Goal: Task Accomplishment & Management: Use online tool/utility

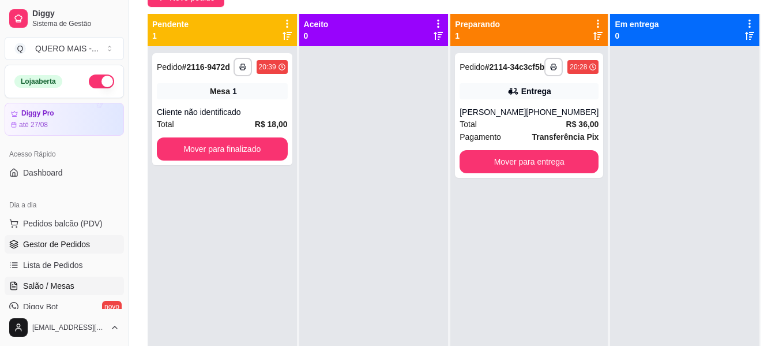
scroll to position [32, 0]
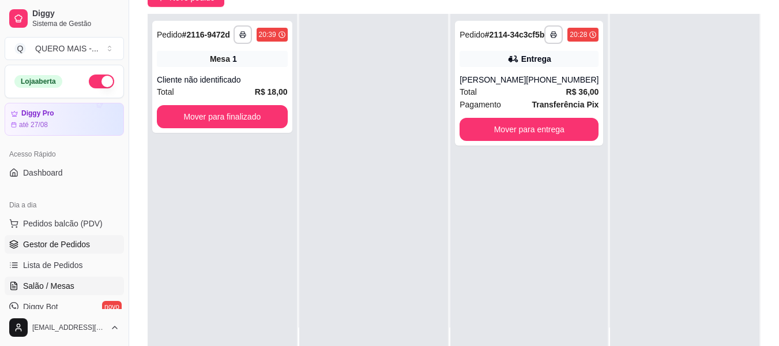
click at [71, 284] on span "Salão / Mesas" at bounding box center [48, 286] width 51 height 12
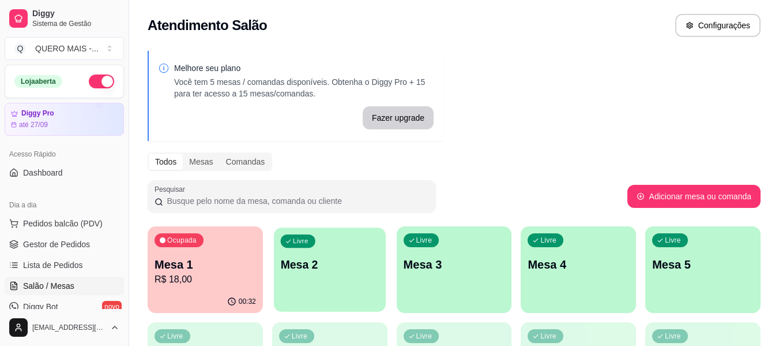
click at [301, 290] on div "Livre Mesa 2" at bounding box center [330, 262] width 112 height 70
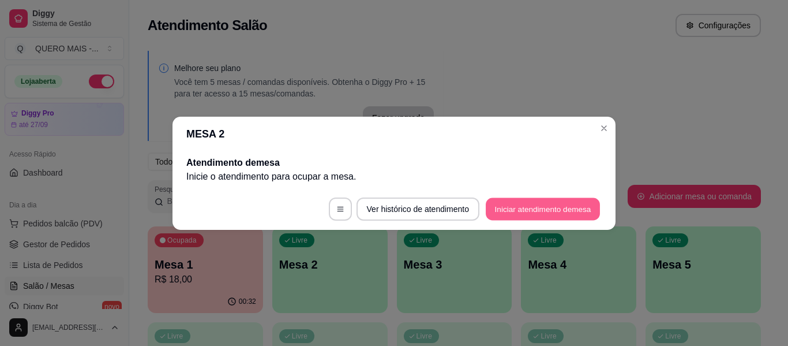
click at [529, 216] on button "Iniciar atendimento de mesa" at bounding box center [543, 208] width 114 height 22
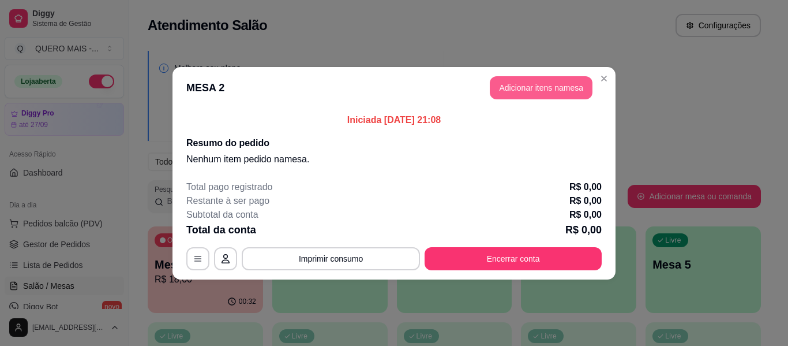
click at [556, 85] on button "Adicionar itens na mesa" at bounding box center [541, 87] width 103 height 23
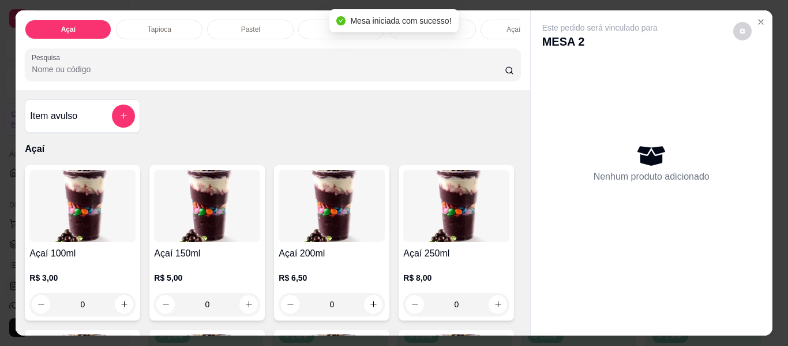
scroll to position [0, 685]
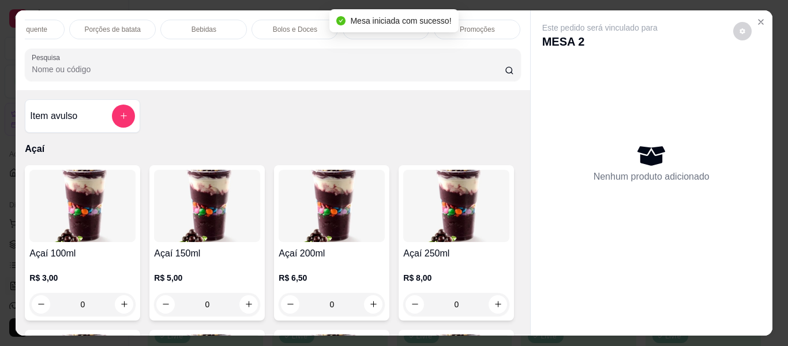
drag, startPoint x: 473, startPoint y: 25, endPoint x: 443, endPoint y: 48, distance: 37.8
click at [473, 25] on p "Promoções" at bounding box center [477, 29] width 35 height 9
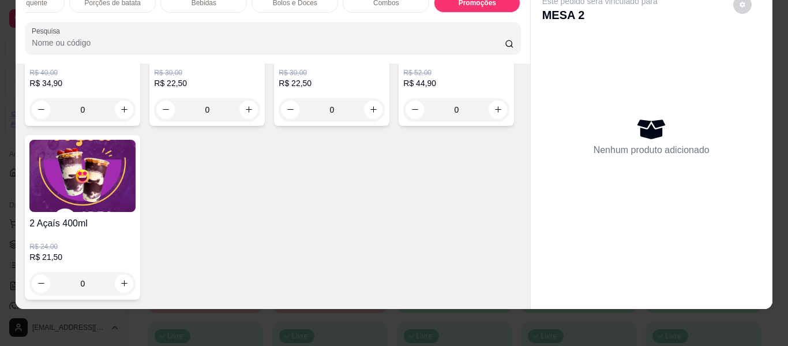
scroll to position [4313, 0]
click at [494, 114] on icon "increase-product-quantity" at bounding box center [498, 109] width 9 height 9
type input "1"
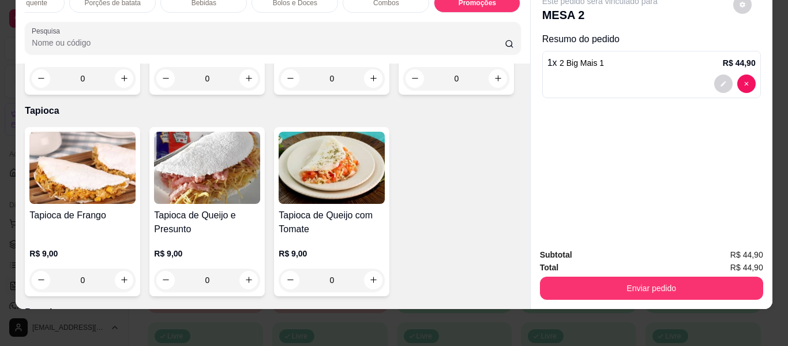
scroll to position [0, 0]
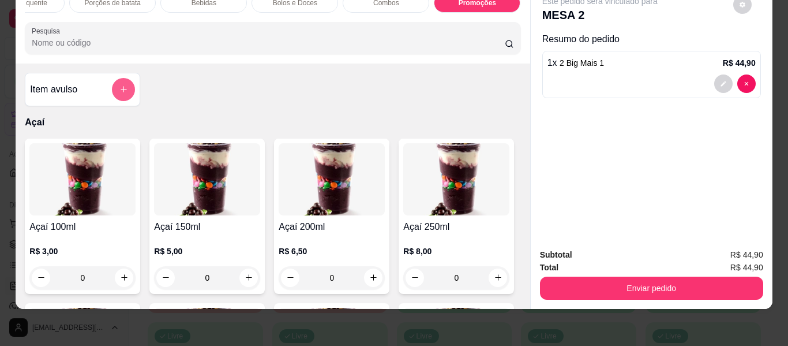
click at [129, 87] on button "add-separate-item" at bounding box center [123, 89] width 23 height 23
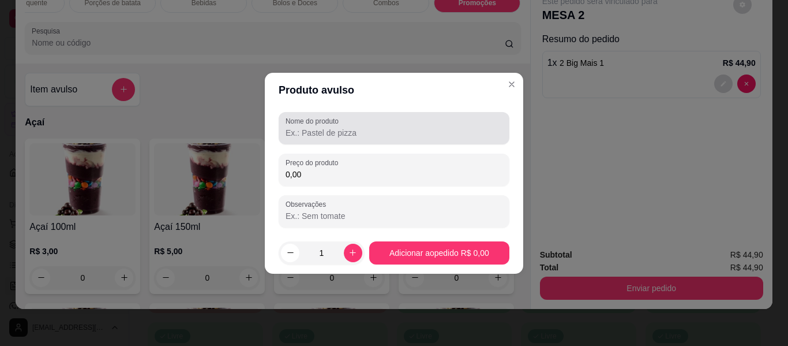
click at [384, 129] on input "Nome do produto" at bounding box center [394, 133] width 217 height 12
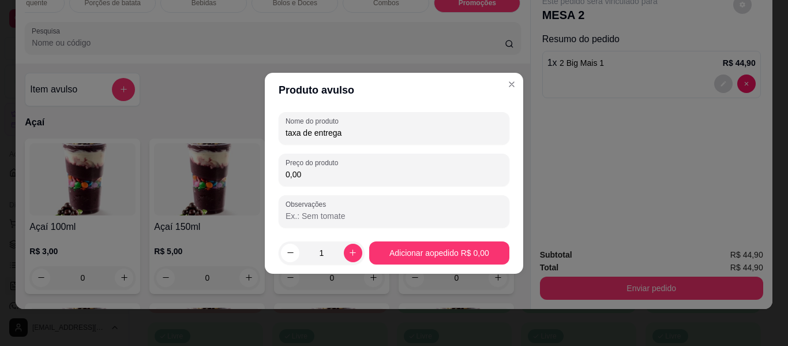
type input "taxa de entrega"
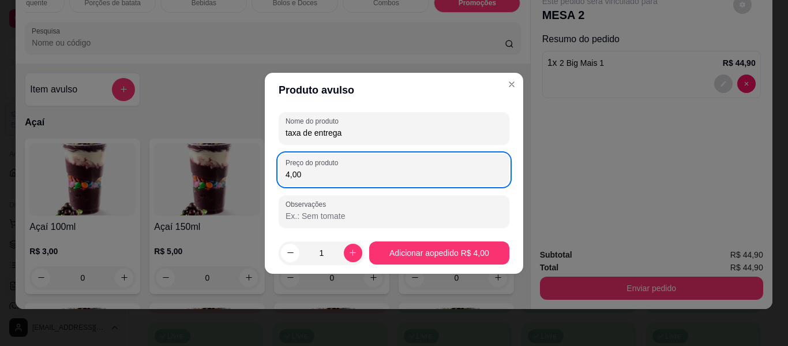
type input "4,00"
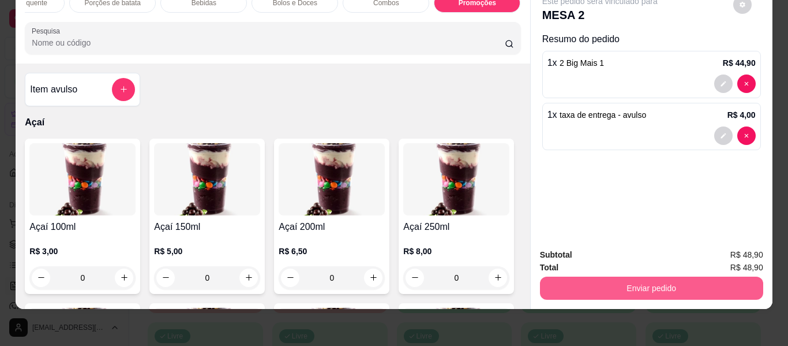
click at [622, 288] on button "Enviar pedido" at bounding box center [651, 287] width 223 height 23
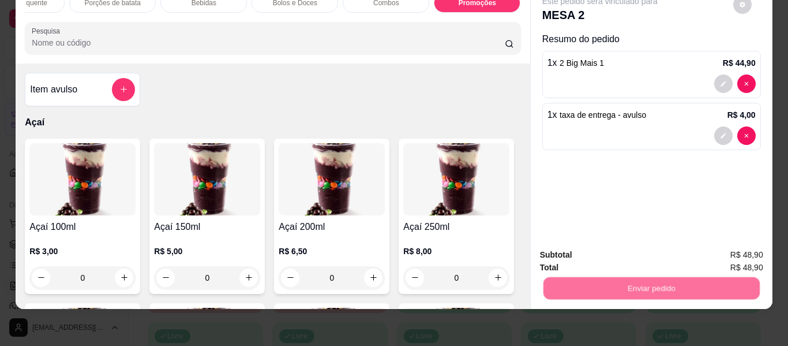
click at [598, 254] on button "Não registrar e enviar pedido" at bounding box center [613, 250] width 117 height 21
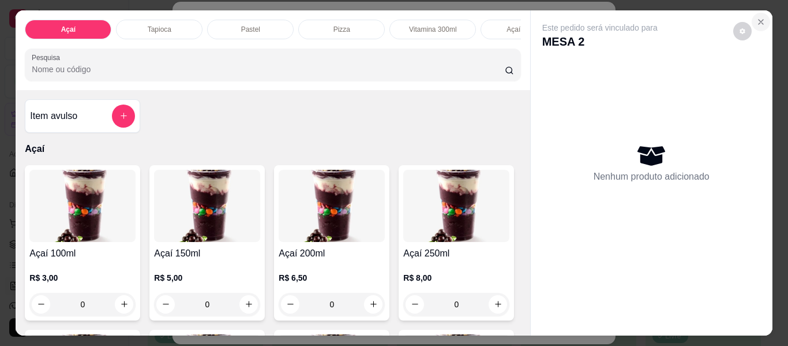
click at [756, 20] on icon "Close" at bounding box center [760, 21] width 9 height 9
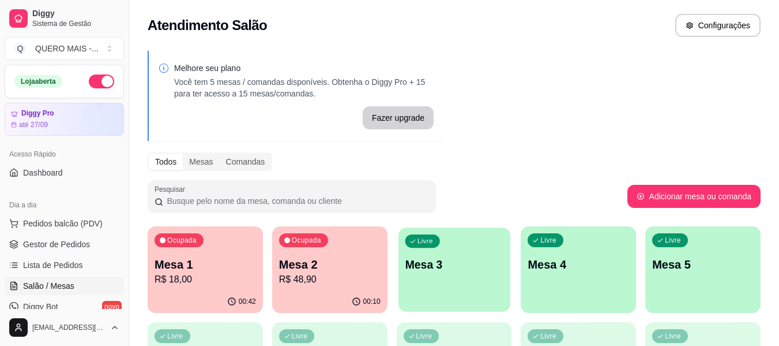
click at [464, 274] on div "Livre Mesa 3" at bounding box center [455, 262] width 112 height 70
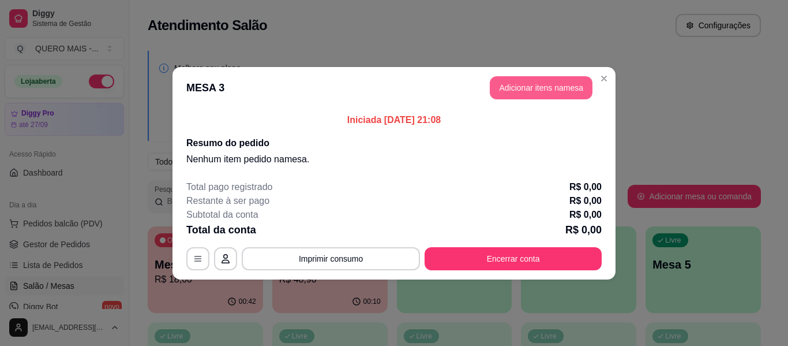
click at [522, 92] on button "Adicionar itens na mesa" at bounding box center [541, 87] width 103 height 23
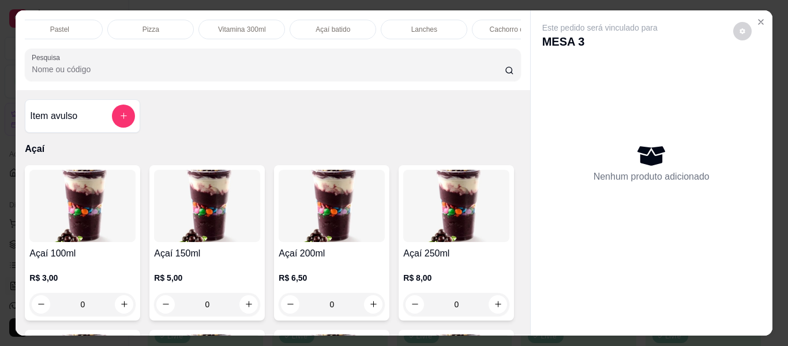
scroll to position [0, 217]
drag, startPoint x: 309, startPoint y: 22, endPoint x: 300, endPoint y: 43, distance: 22.5
click at [309, 25] on p "Açaí batido" at bounding box center [307, 29] width 35 height 9
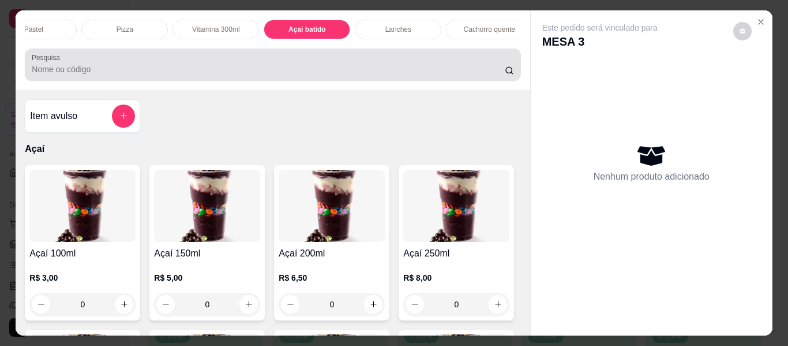
scroll to position [31, 0]
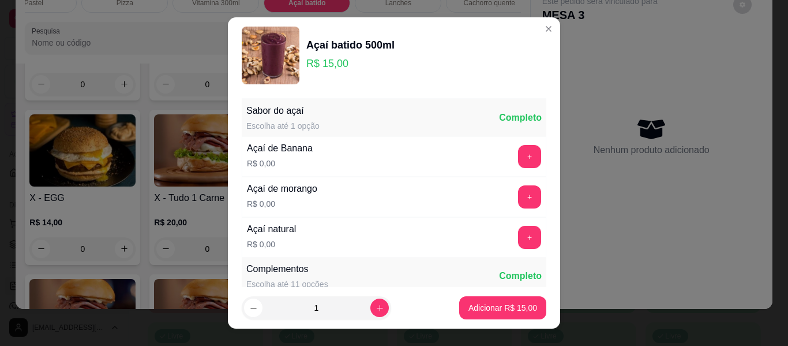
click at [518, 198] on button "+" at bounding box center [529, 196] width 23 height 23
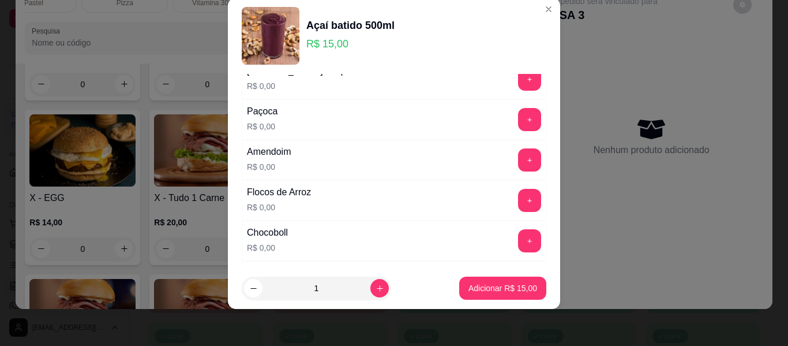
scroll to position [279, 0]
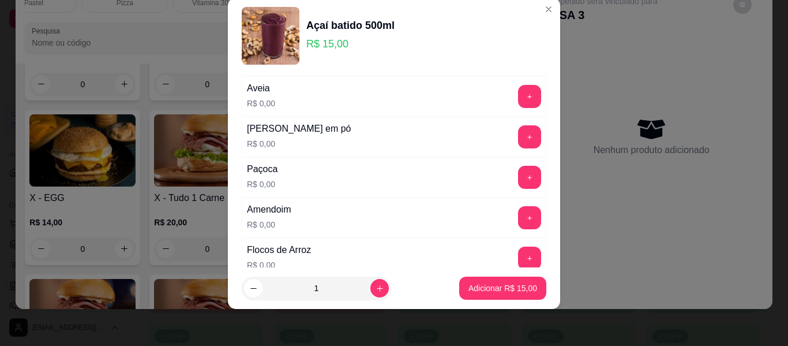
click at [518, 177] on button "+" at bounding box center [529, 177] width 23 height 23
click at [519, 217] on button "+" at bounding box center [530, 218] width 22 height 22
click at [467, 219] on button "-" at bounding box center [478, 218] width 22 height 22
click at [518, 133] on button "+" at bounding box center [529, 136] width 23 height 23
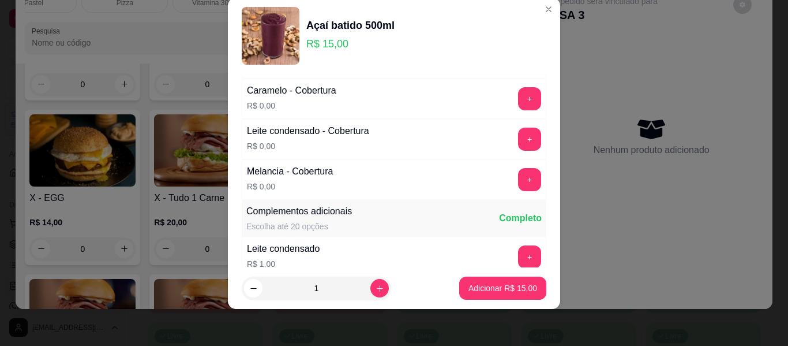
scroll to position [935, 0]
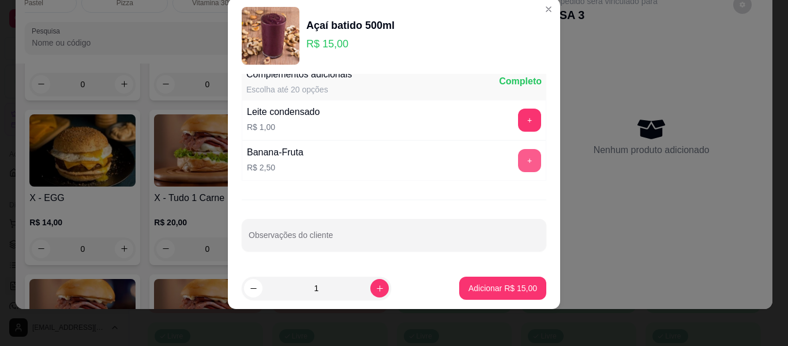
click at [518, 166] on button "+" at bounding box center [529, 160] width 23 height 23
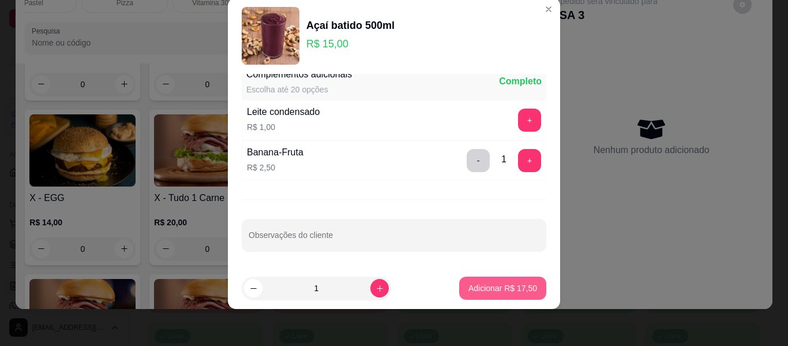
click at [496, 284] on p "Adicionar R$ 17,50" at bounding box center [502, 288] width 69 height 12
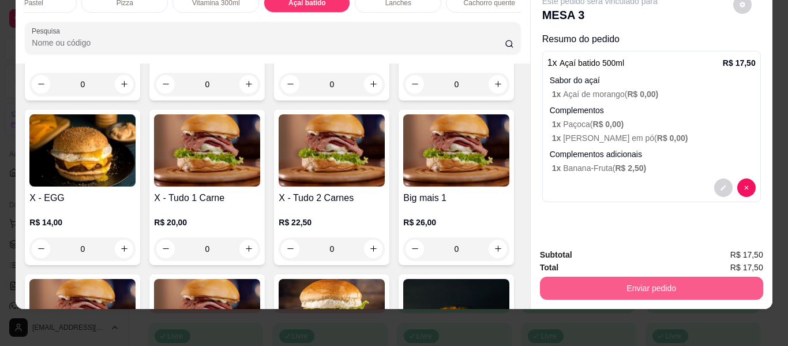
click at [633, 276] on button "Enviar pedido" at bounding box center [651, 287] width 223 height 23
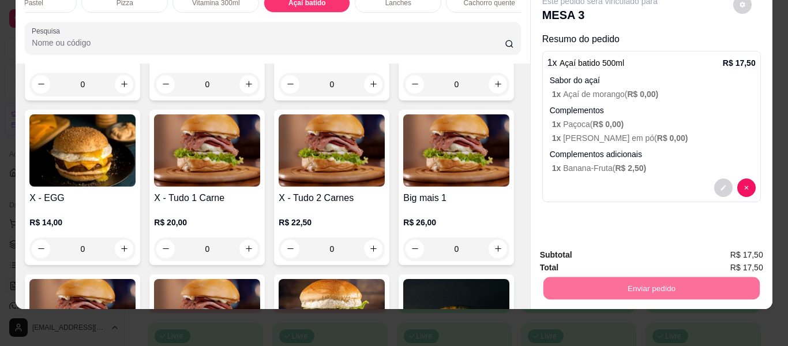
click at [614, 241] on button "Não registrar e enviar pedido" at bounding box center [613, 250] width 117 height 21
